Goal: Transaction & Acquisition: Purchase product/service

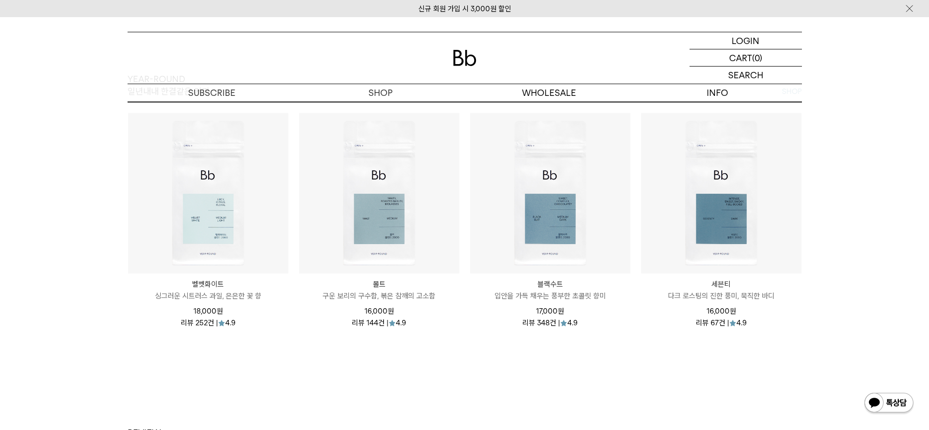
scroll to position [1161, 0]
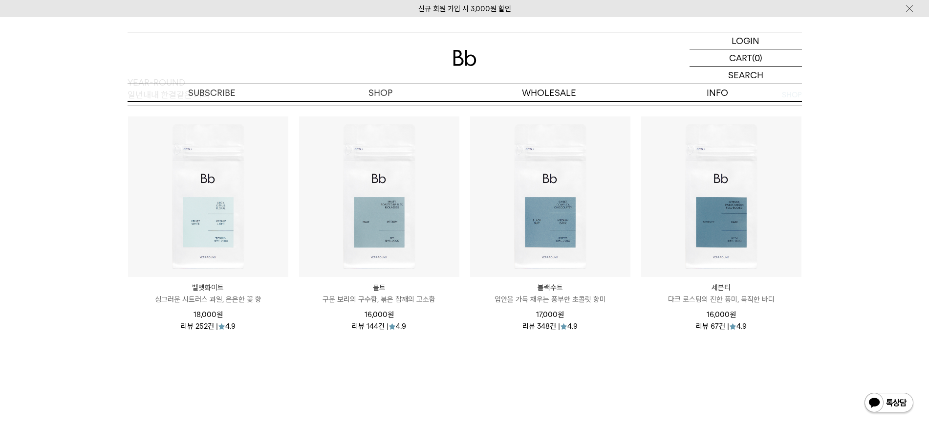
drag, startPoint x: 701, startPoint y: 383, endPoint x: 685, endPoint y: 366, distance: 23.2
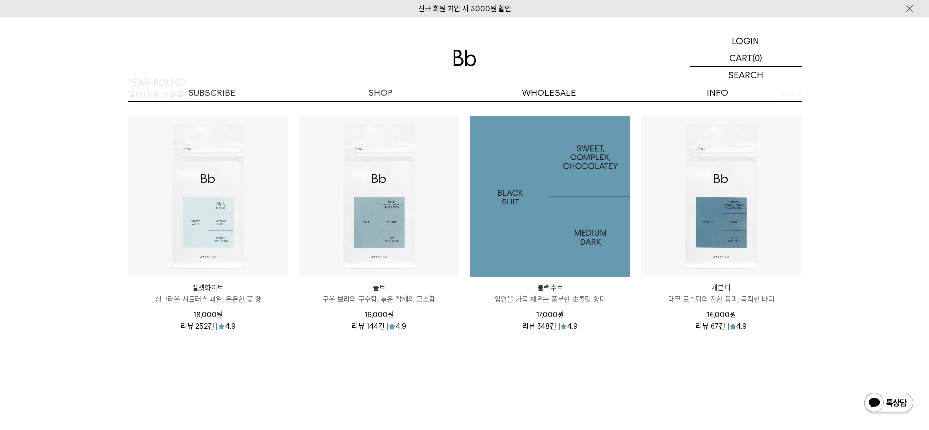
click at [571, 252] on img at bounding box center [550, 196] width 160 height 160
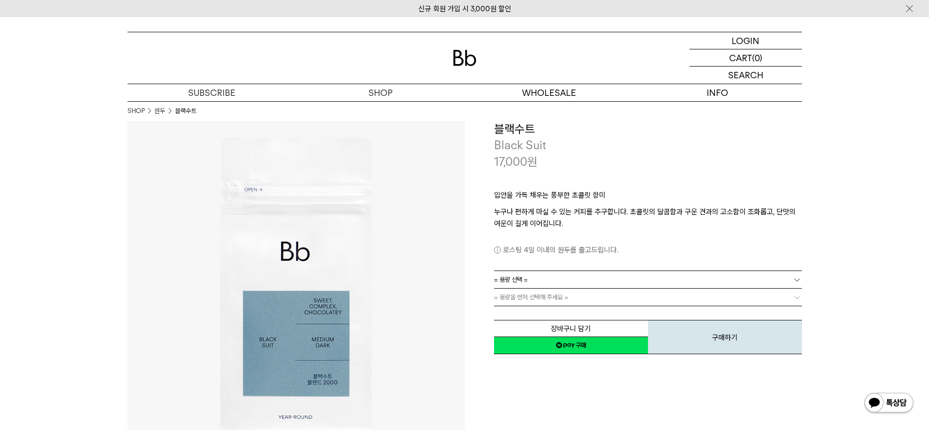
click at [646, 277] on link "= 용량 선택 =" at bounding box center [648, 279] width 308 height 17
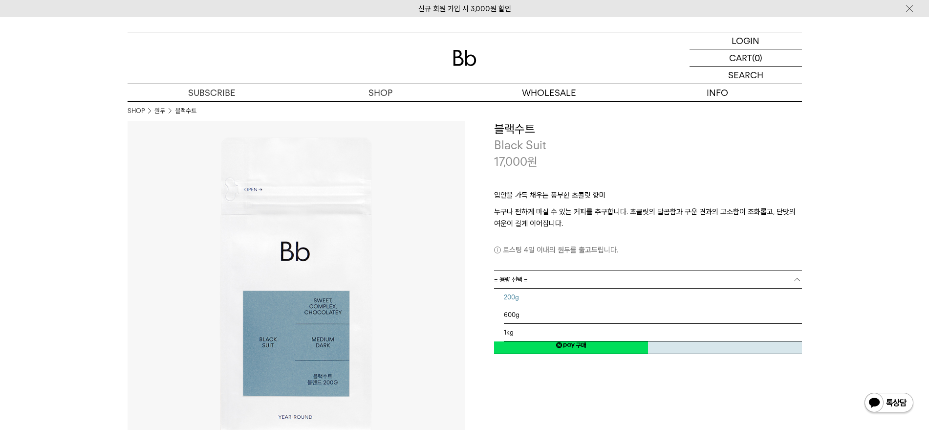
click at [640, 297] on li "200g" at bounding box center [653, 297] width 298 height 18
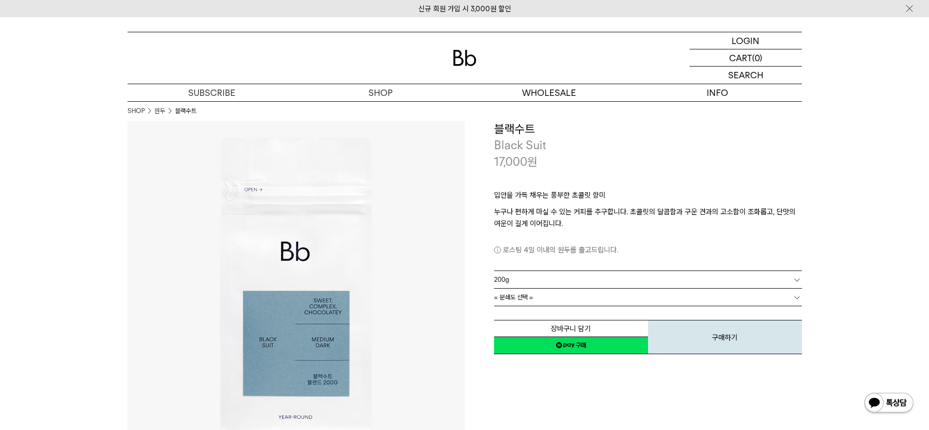
click at [761, 299] on link "= 분쇄도 선택 =" at bounding box center [648, 296] width 308 height 17
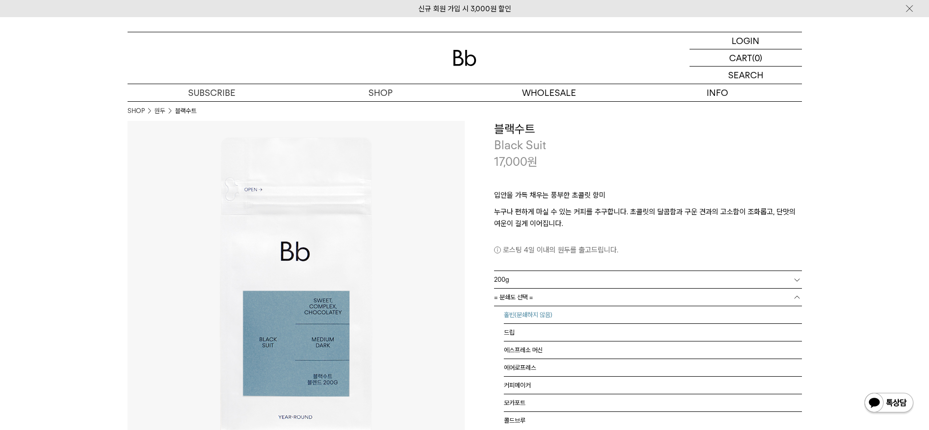
click at [730, 319] on li "홀빈(분쇄하지 않음)" at bounding box center [653, 315] width 298 height 18
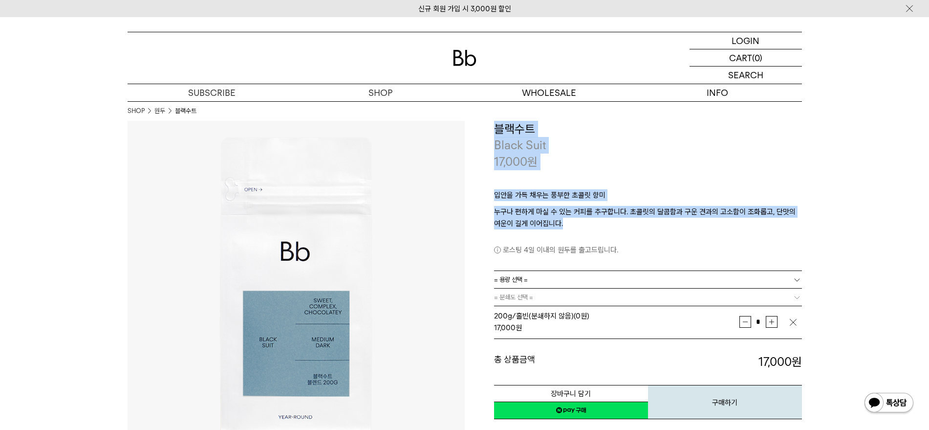
drag, startPoint x: 539, startPoint y: 208, endPoint x: 499, endPoint y: 130, distance: 87.4
click at [487, 121] on div "**********" at bounding box center [633, 270] width 337 height 299
drag, startPoint x: 606, startPoint y: 192, endPoint x: 598, endPoint y: 196, distance: 9.0
click at [607, 192] on p "입안을 가득 채우는 풍부한 초콜릿 향미" at bounding box center [648, 197] width 308 height 17
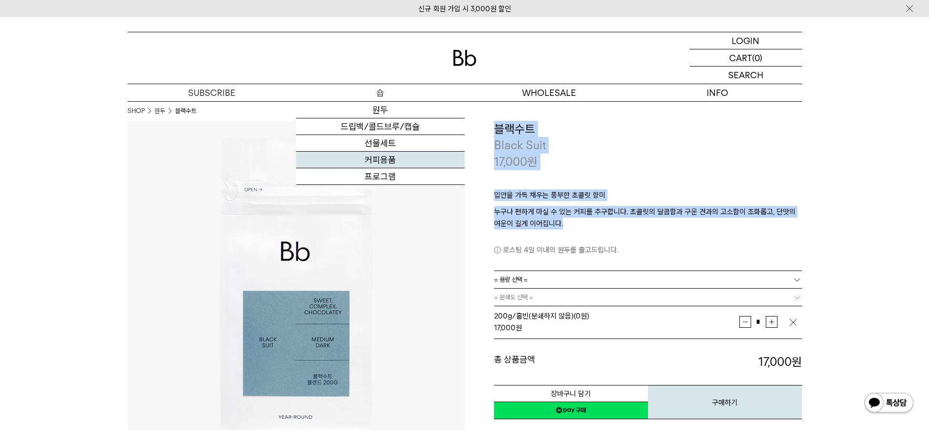
click at [388, 158] on link "커피용품" at bounding box center [380, 160] width 169 height 17
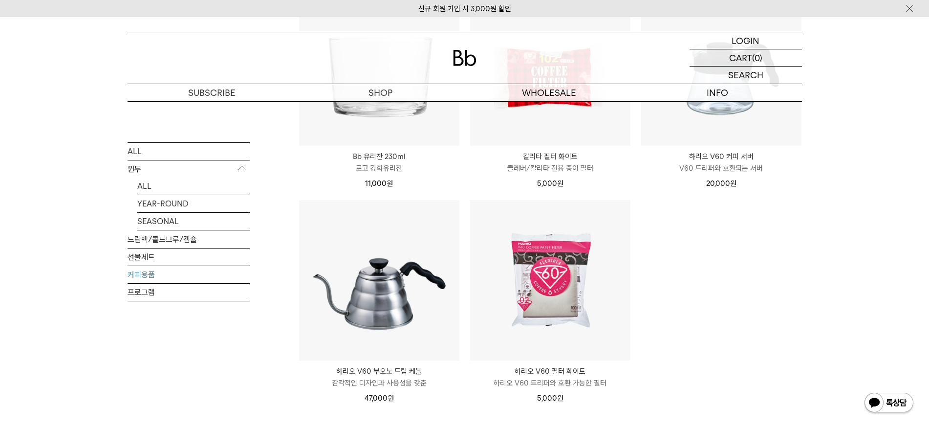
scroll to position [122, 0]
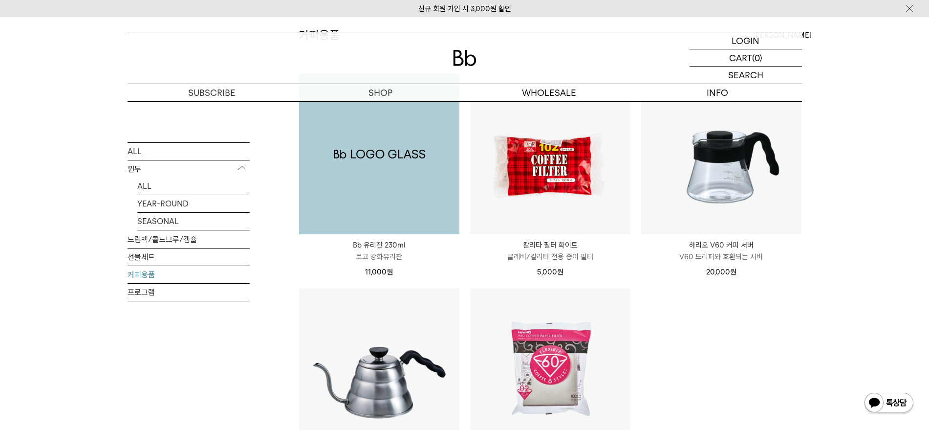
click at [408, 192] on img at bounding box center [379, 154] width 160 height 160
